Goal: Task Accomplishment & Management: Manage account settings

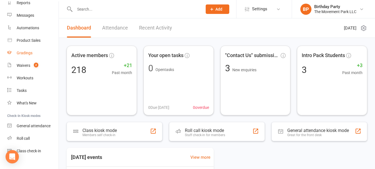
scroll to position [64, 0]
click at [22, 67] on div "Waivers" at bounding box center [24, 65] width 14 height 4
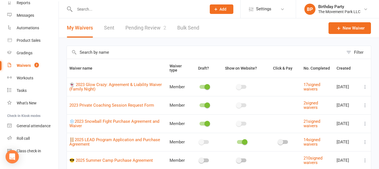
click at [149, 29] on link "Pending Review 2" at bounding box center [145, 27] width 41 height 19
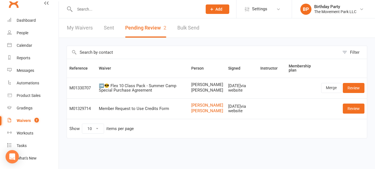
scroll to position [9, 0]
click at [26, 43] on div "Calendar" at bounding box center [25, 45] width 16 height 4
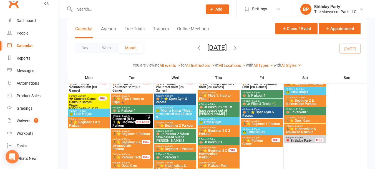
scroll to position [184, 0]
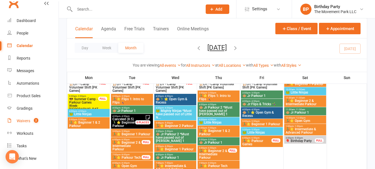
click at [24, 119] on div "Waivers" at bounding box center [24, 120] width 14 height 4
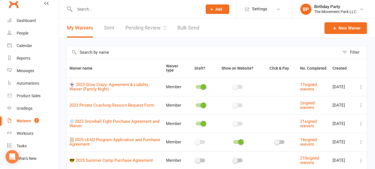
click at [155, 29] on link "Pending Review 2" at bounding box center [145, 27] width 41 height 19
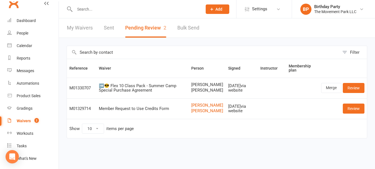
click at [103, 12] on input "text" at bounding box center [135, 9] width 125 height 8
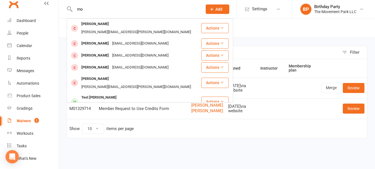
type input "m"
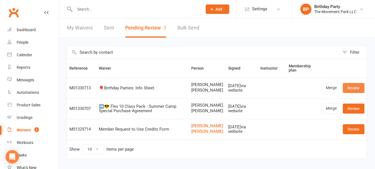
click at [353, 91] on link "Review" at bounding box center [354, 88] width 22 height 10
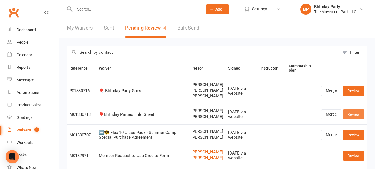
click at [358, 119] on link "Review" at bounding box center [354, 114] width 22 height 10
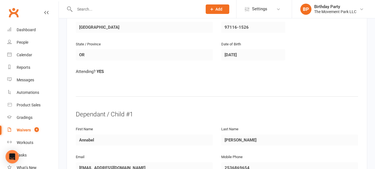
scroll to position [252, 0]
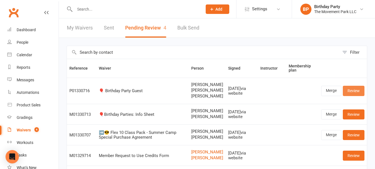
click at [359, 95] on link "Review" at bounding box center [354, 91] width 22 height 10
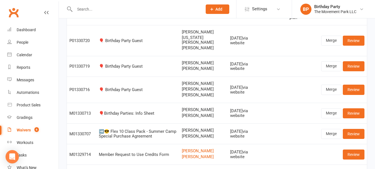
scroll to position [54, 0]
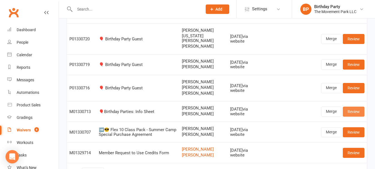
click at [359, 116] on link "Review" at bounding box center [354, 111] width 22 height 10
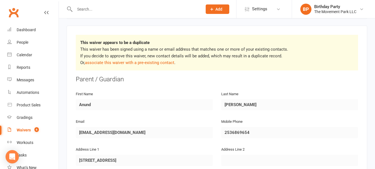
scroll to position [97, 0]
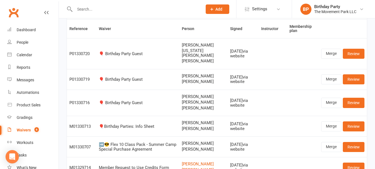
scroll to position [39, 0]
click at [149, 11] on input "text" at bounding box center [135, 9] width 125 height 8
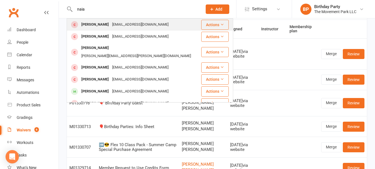
type input "naia"
click at [219, 26] on button "Actions" at bounding box center [214, 25] width 27 height 10
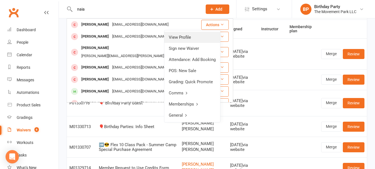
click at [183, 41] on link "View Profile" at bounding box center [192, 37] width 56 height 11
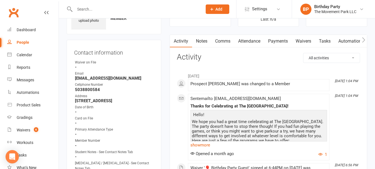
scroll to position [29, 0]
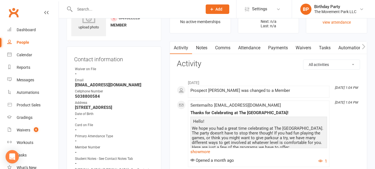
click at [307, 47] on link "Waivers" at bounding box center [303, 47] width 23 height 13
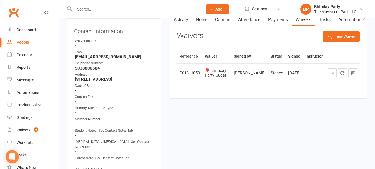
scroll to position [57, 0]
click at [333, 73] on icon at bounding box center [332, 73] width 4 height 4
click at [24, 129] on div "Waivers" at bounding box center [24, 129] width 14 height 4
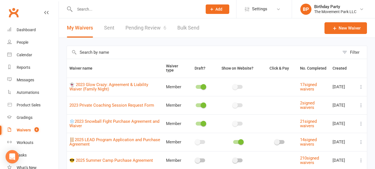
click at [146, 24] on link "Pending Review 6" at bounding box center [145, 27] width 41 height 19
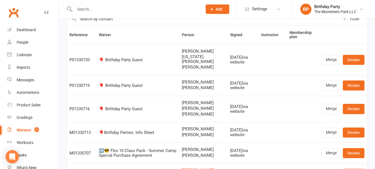
scroll to position [37, 0]
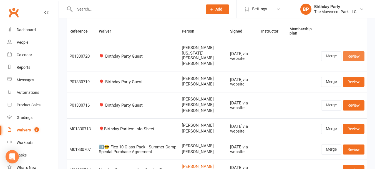
click at [358, 61] on link "Review" at bounding box center [354, 56] width 22 height 10
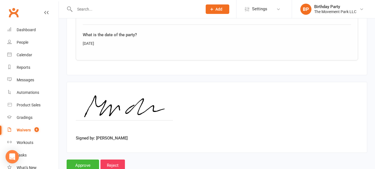
scroll to position [1144, 0]
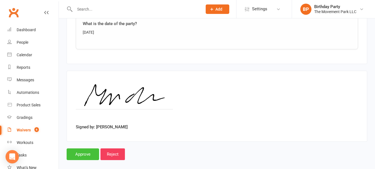
click at [82, 148] on input "Approve" at bounding box center [83, 154] width 32 height 12
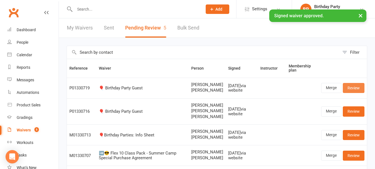
click at [359, 91] on link "Review" at bounding box center [354, 88] width 22 height 10
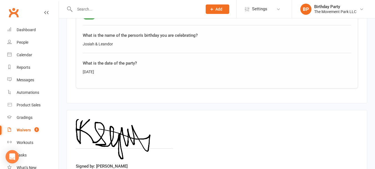
scroll to position [963, 0]
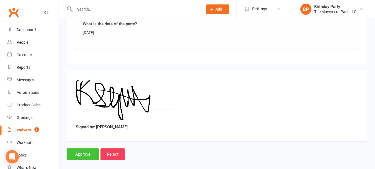
click at [87, 148] on input "Approve" at bounding box center [83, 154] width 32 height 12
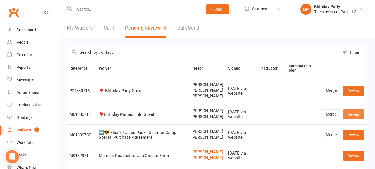
click at [356, 119] on link "Review" at bounding box center [354, 114] width 22 height 10
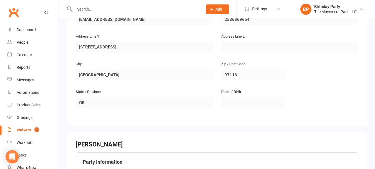
scroll to position [399, 0]
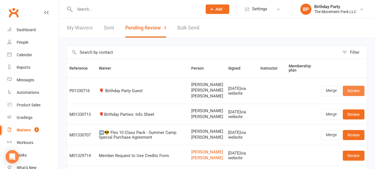
click at [360, 92] on link "Review" at bounding box center [354, 91] width 22 height 10
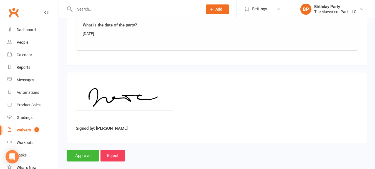
scroll to position [1144, 0]
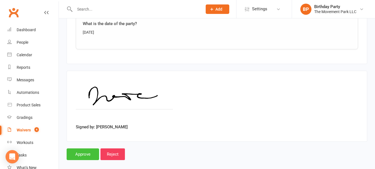
click at [80, 148] on input "Approve" at bounding box center [83, 154] width 32 height 12
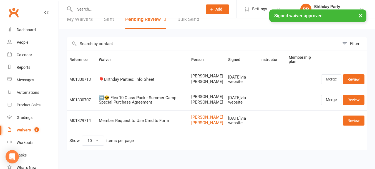
scroll to position [6, 0]
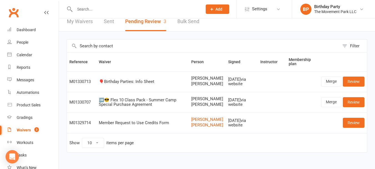
click at [105, 11] on input "text" at bounding box center [135, 9] width 125 height 8
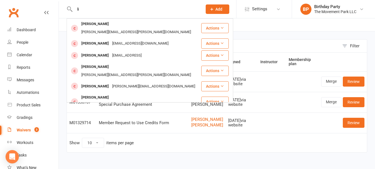
type input "l"
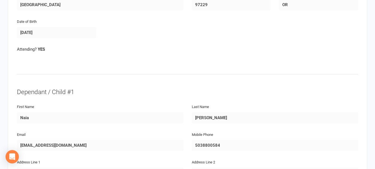
scroll to position [204, 0]
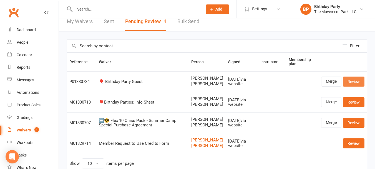
click at [355, 82] on link "Review" at bounding box center [354, 81] width 22 height 10
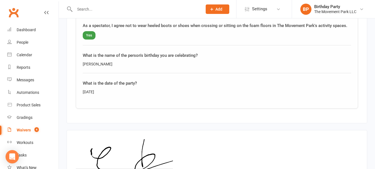
scroll to position [963, 0]
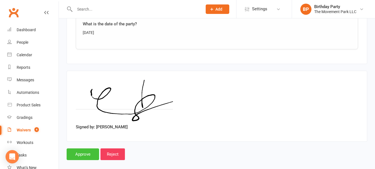
click at [80, 148] on input "Approve" at bounding box center [83, 154] width 32 height 12
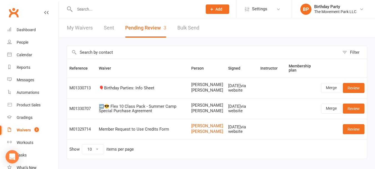
click at [106, 12] on input "text" at bounding box center [135, 9] width 125 height 8
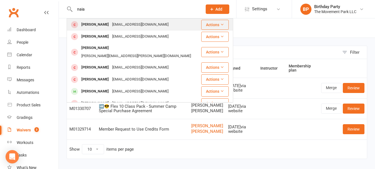
type input "naia"
click at [215, 23] on button "Actions" at bounding box center [214, 25] width 27 height 10
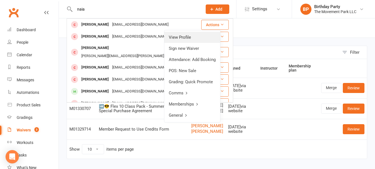
click at [200, 38] on link "View Profile" at bounding box center [192, 37] width 56 height 11
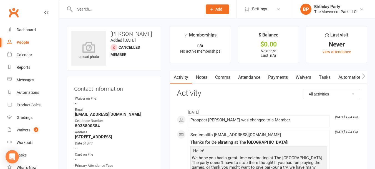
click at [298, 75] on link "Waivers" at bounding box center [303, 77] width 23 height 13
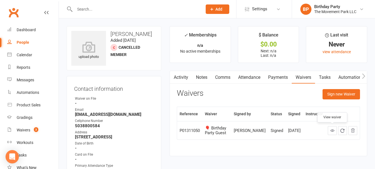
click at [330, 129] on icon at bounding box center [332, 130] width 4 height 4
click at [106, 7] on input "text" at bounding box center [135, 9] width 125 height 8
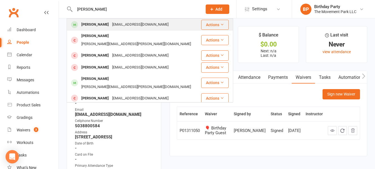
type input "parker hawkins"
click at [211, 23] on button "Actions" at bounding box center [214, 25] width 27 height 10
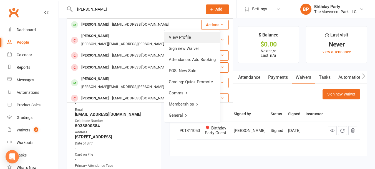
click at [197, 37] on link "View Profile" at bounding box center [192, 37] width 56 height 11
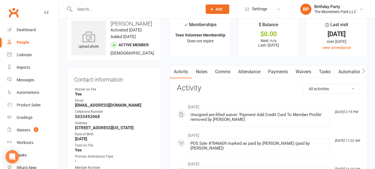
scroll to position [10, 0]
click at [304, 74] on link "Waivers" at bounding box center [303, 72] width 23 height 13
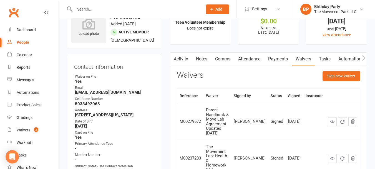
scroll to position [21, 0]
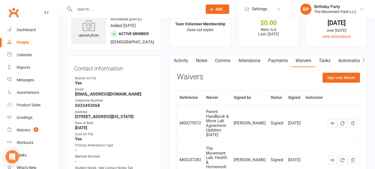
click at [278, 58] on link "Payments" at bounding box center [277, 60] width 27 height 13
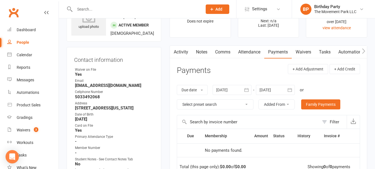
scroll to position [28, 0]
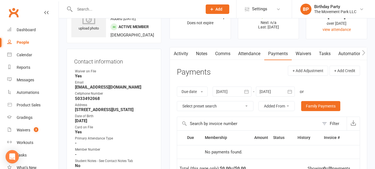
click at [239, 56] on link "Attendance" at bounding box center [249, 53] width 30 height 13
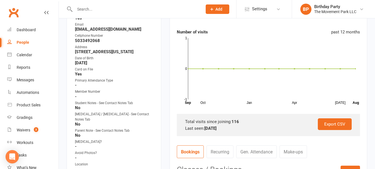
scroll to position [86, 0]
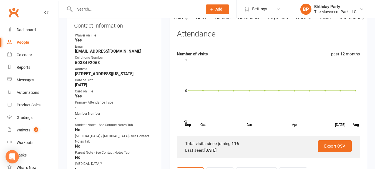
scroll to position [63, 0]
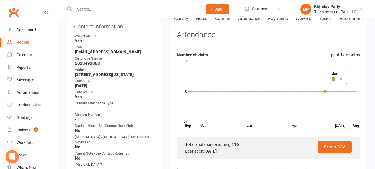
drag, startPoint x: 323, startPoint y: 76, endPoint x: 332, endPoint y: 77, distance: 9.3
click at [330, 77] on rect at bounding box center [272, 91] width 168 height 61
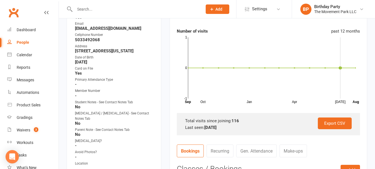
click at [333, 93] on rect at bounding box center [272, 67] width 168 height 61
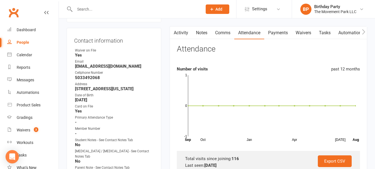
scroll to position [0, 0]
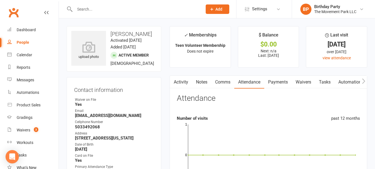
click at [364, 80] on icon "button" at bounding box center [363, 80] width 3 height 5
click at [365, 82] on icon "button" at bounding box center [363, 81] width 3 height 6
click at [364, 82] on icon "button" at bounding box center [363, 81] width 3 height 6
click at [364, 81] on icon "button" at bounding box center [363, 80] width 3 height 5
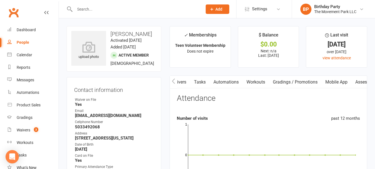
scroll to position [0, 182]
click at [364, 80] on icon "button" at bounding box center [363, 80] width 3 height 5
click at [358, 81] on link "Credit balance" at bounding box center [349, 82] width 36 height 13
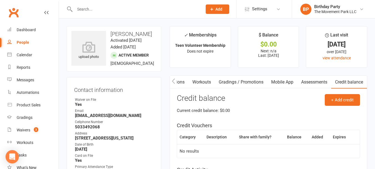
click at [358, 81] on link "Credit balance" at bounding box center [349, 82] width 36 height 13
click at [24, 126] on link "Waivers 3" at bounding box center [32, 130] width 51 height 12
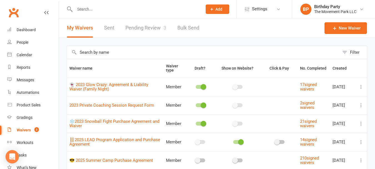
click at [131, 32] on link "Pending Review 3" at bounding box center [145, 27] width 41 height 19
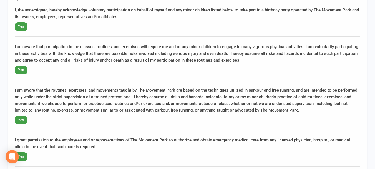
scroll to position [611, 0]
